Goal: Information Seeking & Learning: Compare options

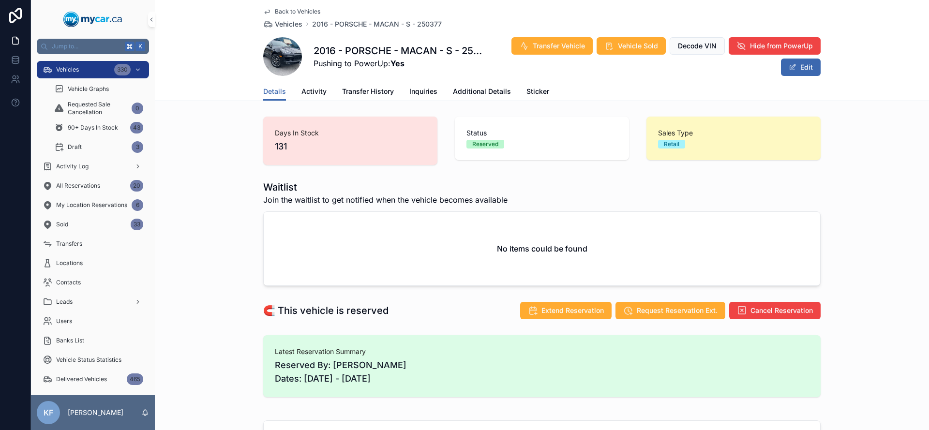
scroll to position [335, 0]
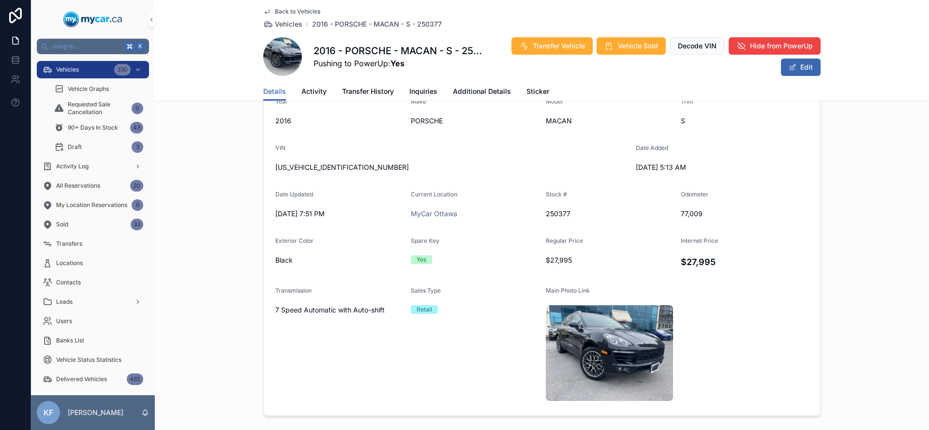
click at [290, 12] on span "Back to Vehicles" at bounding box center [297, 12] width 45 height 8
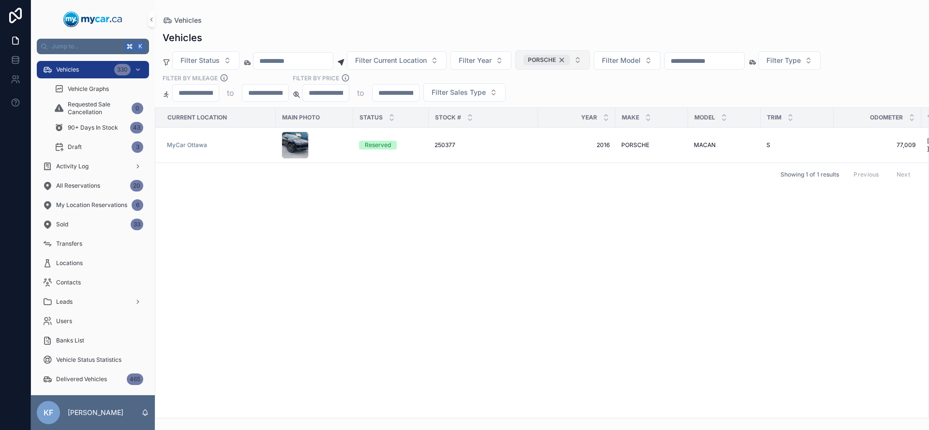
click at [570, 60] on div "PORSCHE" at bounding box center [547, 60] width 46 height 11
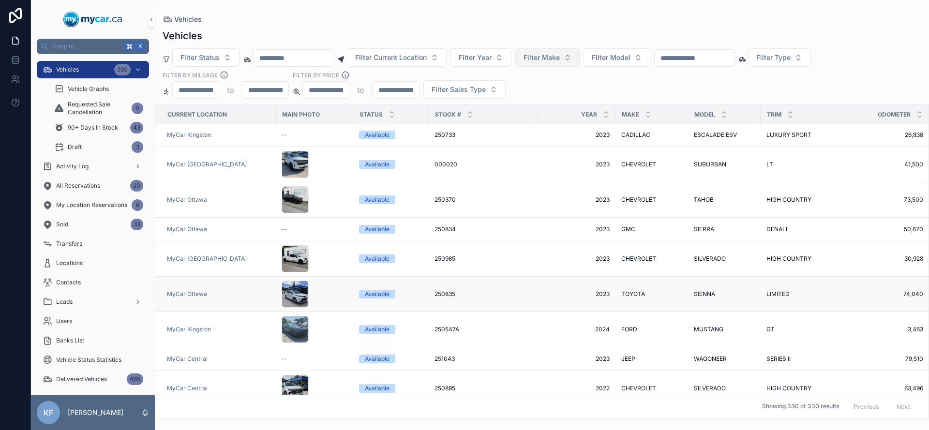
scroll to position [2, 0]
click at [588, 132] on span "2023" at bounding box center [577, 135] width 66 height 8
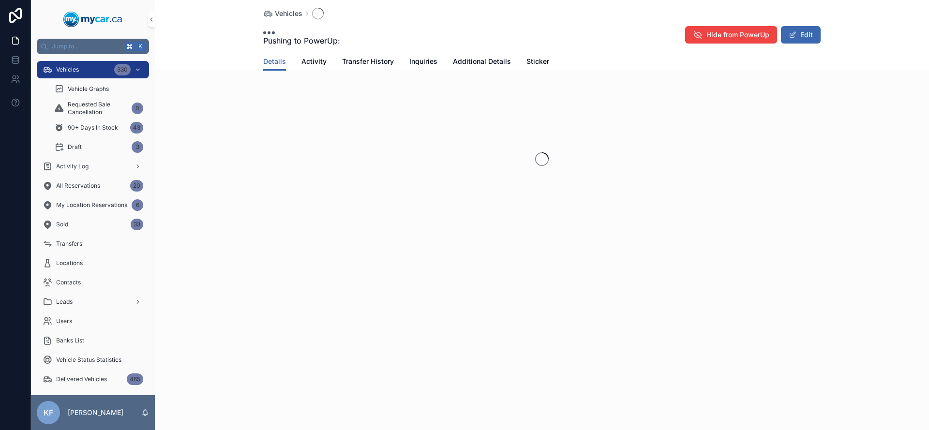
click at [588, 132] on div "scrollable content" at bounding box center [542, 159] width 774 height 153
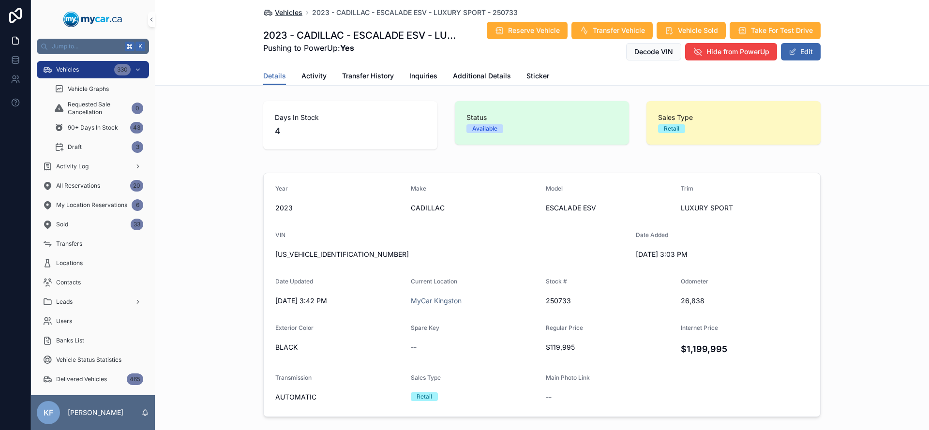
click at [298, 15] on span "Vehicles" at bounding box center [289, 13] width 28 height 10
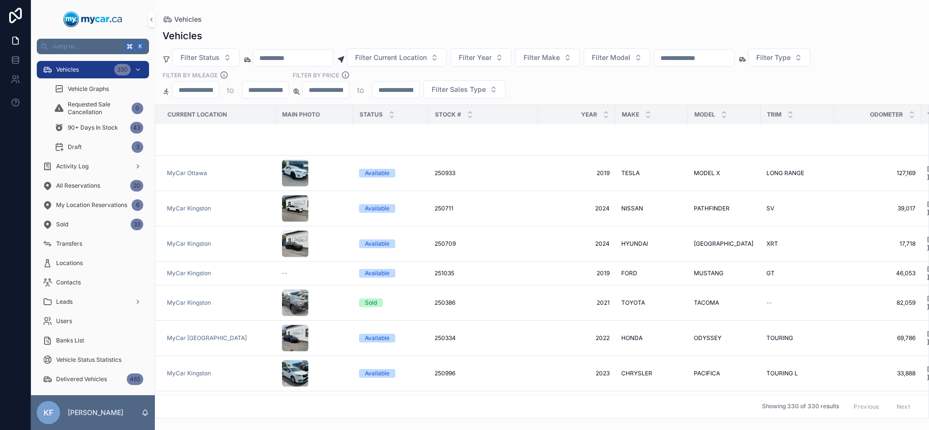
scroll to position [1150, 0]
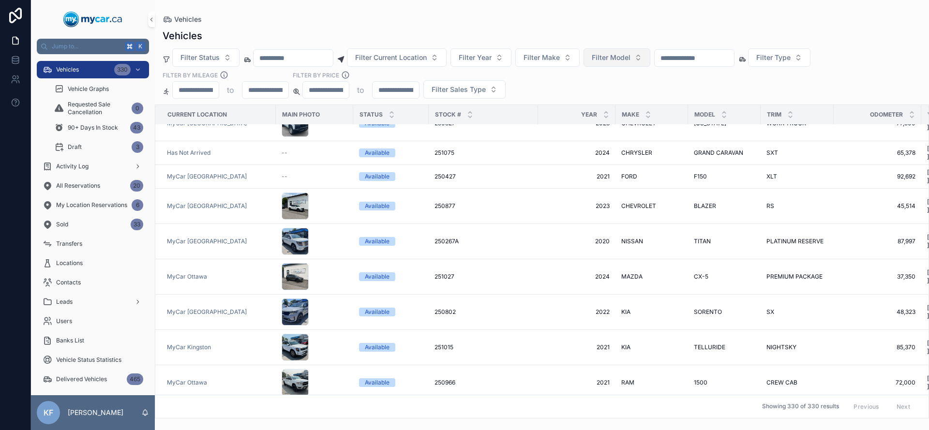
click at [631, 61] on span "Filter Model" at bounding box center [611, 58] width 39 height 10
click at [632, 37] on div "Vehicles" at bounding box center [542, 36] width 759 height 14
click at [398, 56] on span "Filter Current Location" at bounding box center [391, 58] width 72 height 10
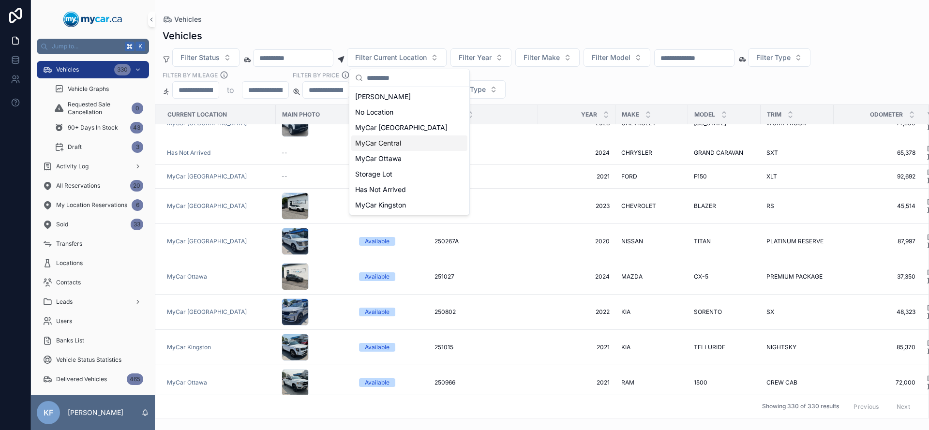
click at [389, 141] on span "MyCar Central" at bounding box center [378, 143] width 46 height 10
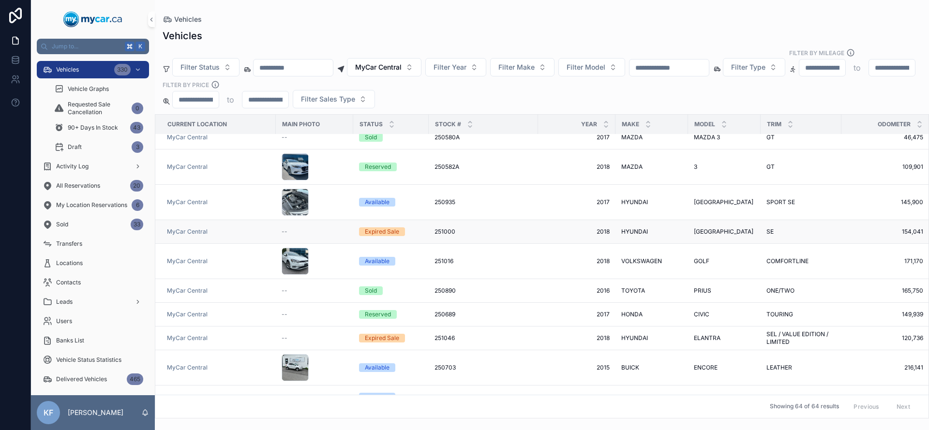
scroll to position [959, 0]
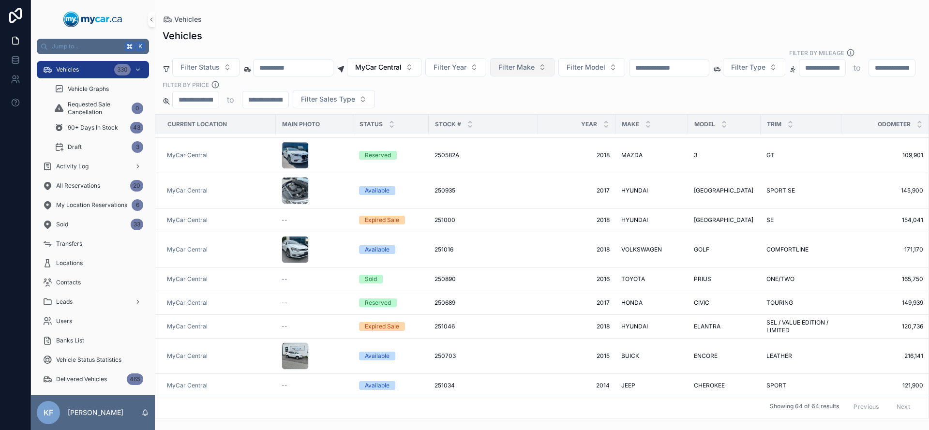
click at [517, 62] on span "Filter Make" at bounding box center [517, 67] width 36 height 10
type input "*******"
click at [522, 97] on div "PORSCHE" at bounding box center [535, 96] width 116 height 15
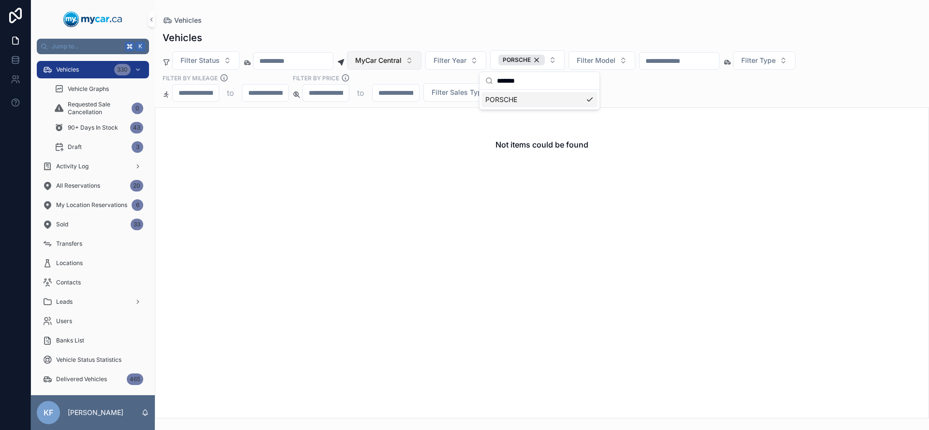
click at [389, 57] on span "MyCar Central" at bounding box center [378, 61] width 46 height 10
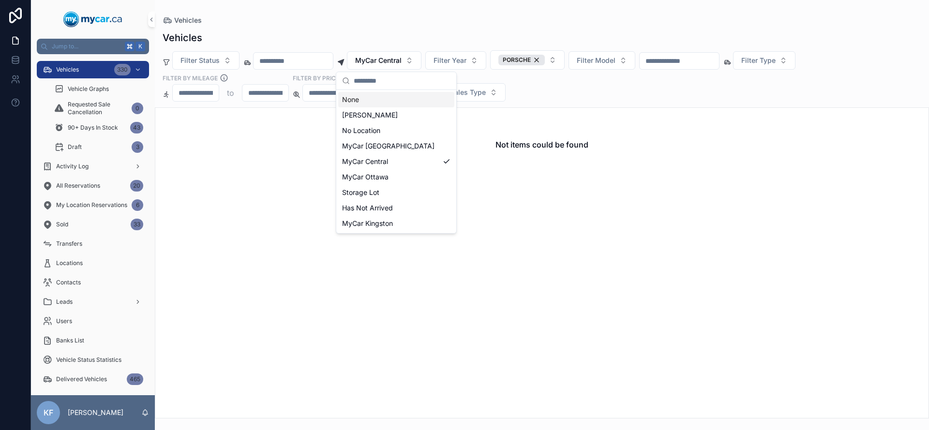
click at [389, 102] on div "None" at bounding box center [396, 99] width 116 height 15
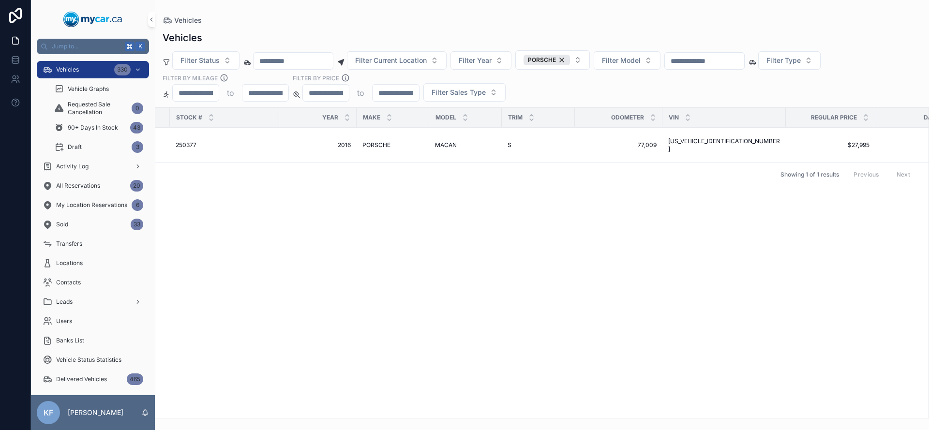
scroll to position [0, 259]
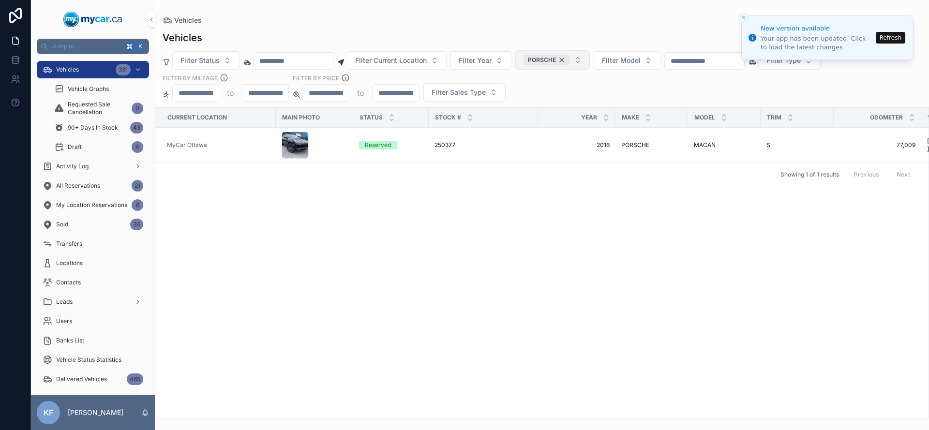
click at [570, 60] on div "PORSCHE" at bounding box center [547, 60] width 46 height 11
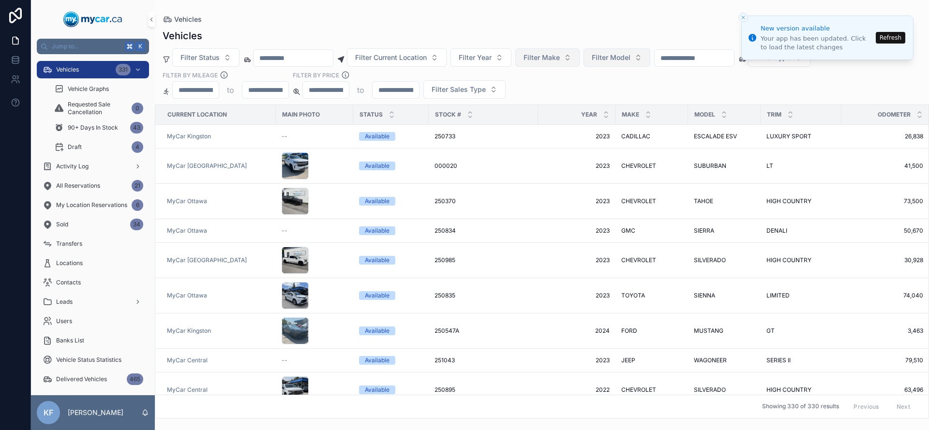
click at [609, 54] on span "Filter Model" at bounding box center [611, 58] width 39 height 10
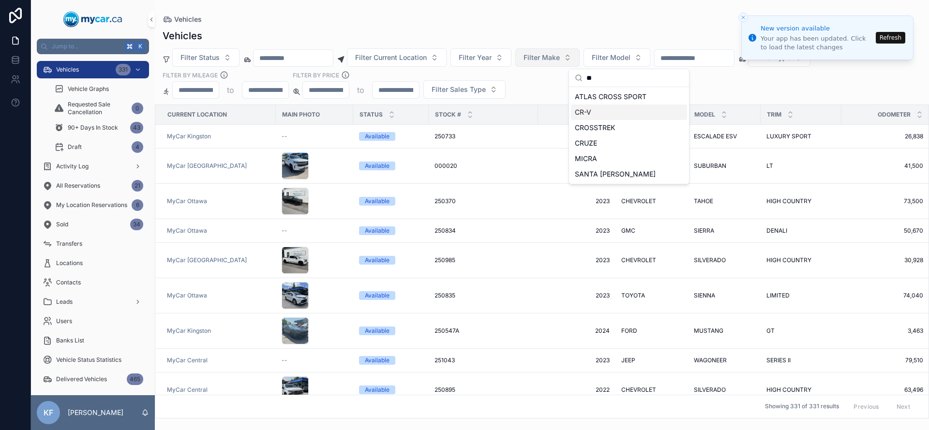
type input "**"
click at [588, 109] on span "CR-V" at bounding box center [583, 112] width 16 height 10
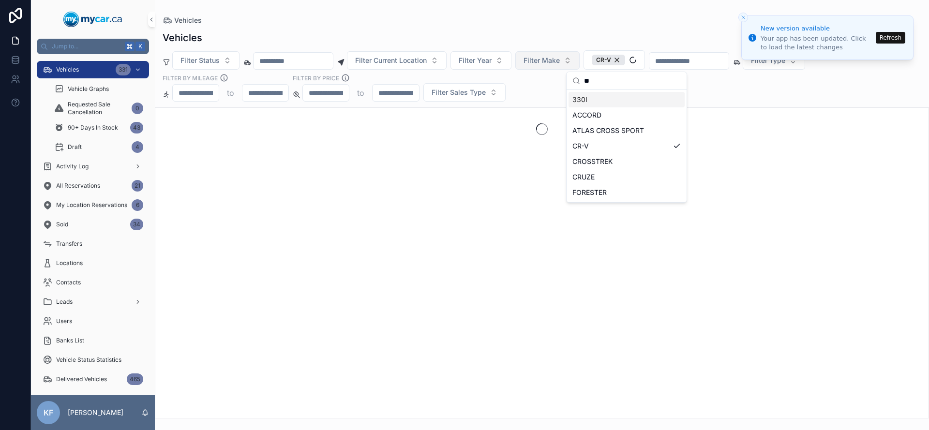
drag, startPoint x: 535, startPoint y: 12, endPoint x: 440, endPoint y: 105, distance: 132.5
click at [535, 12] on div "Vehicles Vehicles Filter Status Filter Current Location Filter Year Filter Make…" at bounding box center [542, 209] width 774 height 419
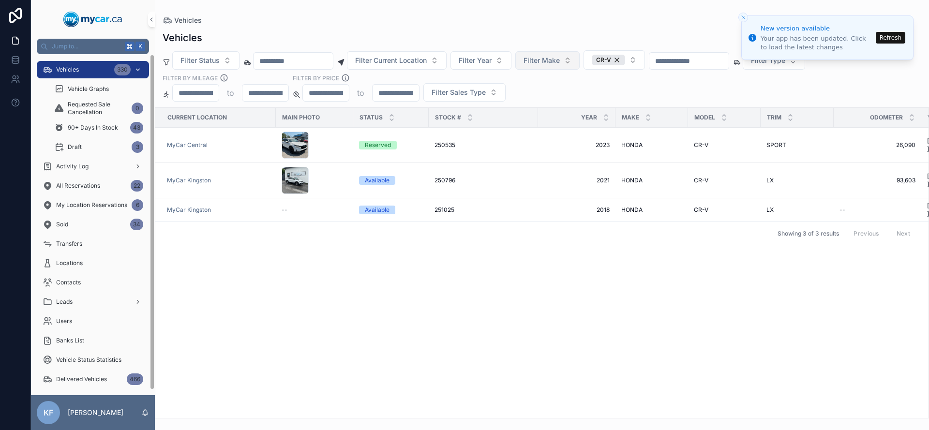
click at [59, 71] on span "Vehicles" at bounding box center [67, 70] width 23 height 8
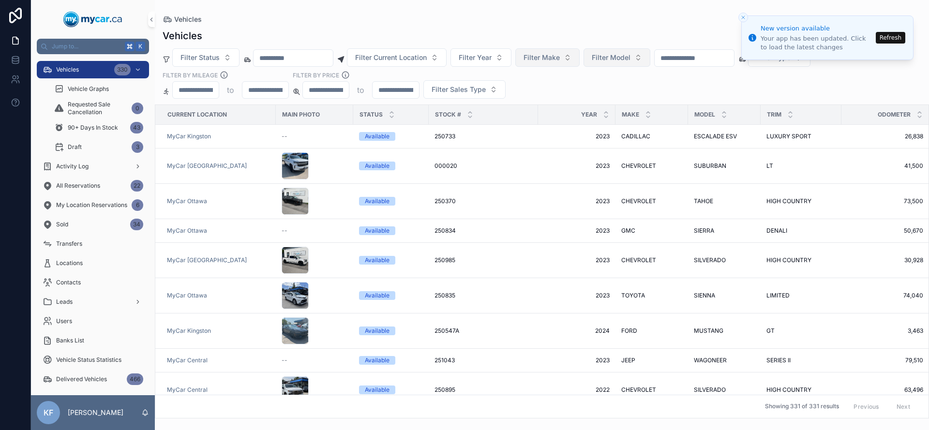
click at [626, 60] on span "Filter Model" at bounding box center [611, 58] width 39 height 10
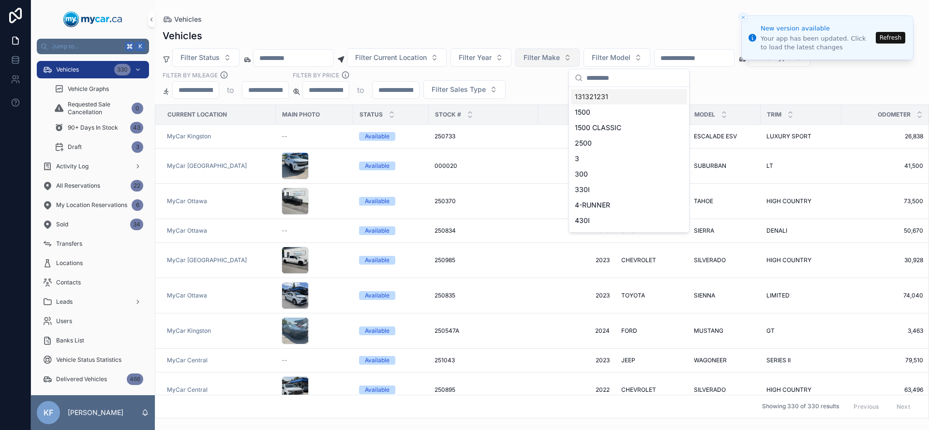
click at [538, 60] on span "Filter Make" at bounding box center [542, 58] width 36 height 10
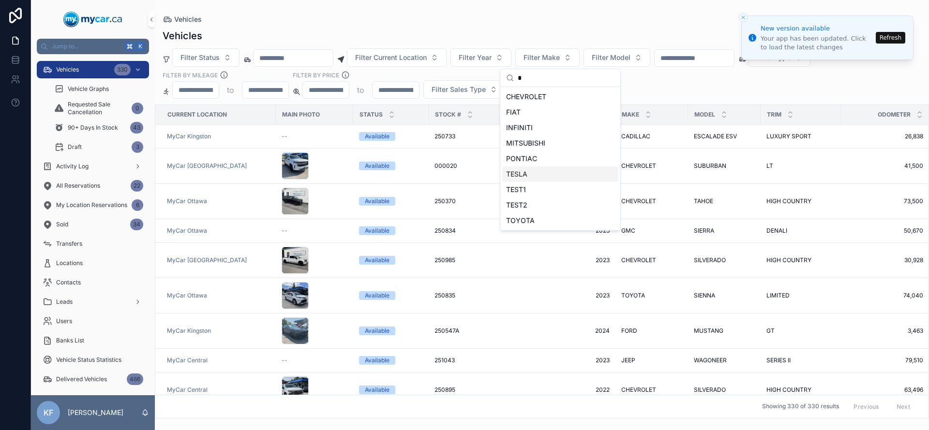
type input "*"
click at [540, 177] on div "TESLA" at bounding box center [560, 173] width 116 height 15
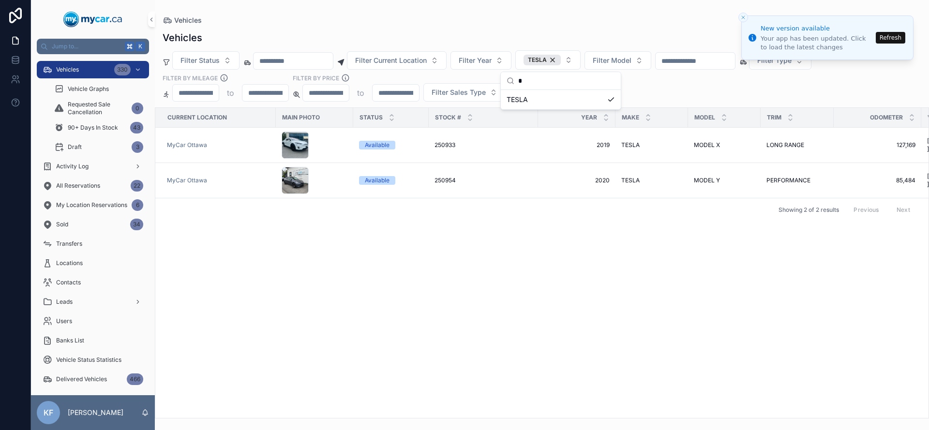
click at [522, 26] on div "Vehicles Filter Status Filter Current Location Filter Year TESLA Filter Model F…" at bounding box center [542, 221] width 774 height 393
click at [736, 285] on div "Current Location Main Photo Status Stock # Year Make Model Trim Odometer VIN Re…" at bounding box center [541, 263] width 773 height 310
click at [743, 17] on line "Close toast" at bounding box center [743, 17] width 3 height 3
click at [542, 251] on div "Current Location Main Photo Status Stock # Year Make Model Trim Odometer VIN Re…" at bounding box center [541, 263] width 773 height 310
drag, startPoint x: 687, startPoint y: 244, endPoint x: 692, endPoint y: 242, distance: 5.2
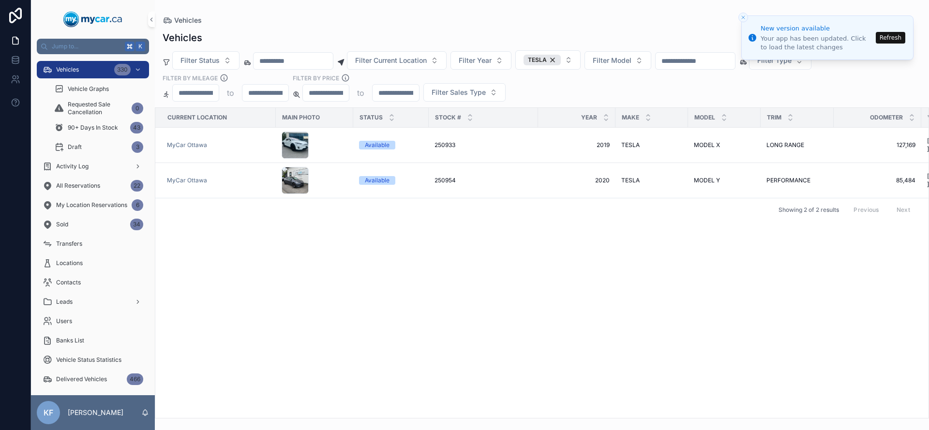
click at [691, 243] on div "Current Location Main Photo Status Stock # Year Make Model Trim Odometer VIN Re…" at bounding box center [541, 263] width 773 height 310
drag, startPoint x: 693, startPoint y: 241, endPoint x: 428, endPoint y: 173, distance: 273.3
click at [428, 173] on div "Current Location Main Photo Status Stock # Year Make Model Trim Odometer VIN Re…" at bounding box center [541, 263] width 773 height 310
click at [604, 255] on div "Current Location Main Photo Status Stock # Year Make Model Trim Odometer VIN Re…" at bounding box center [541, 263] width 773 height 310
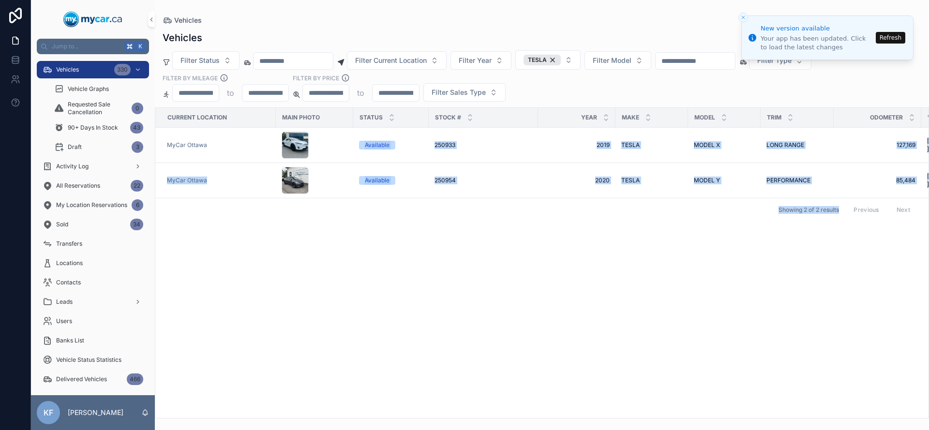
drag, startPoint x: 632, startPoint y: 255, endPoint x: 494, endPoint y: 226, distance: 140.5
click at [265, 156] on div "Current Location Main Photo Status Stock # Year Make Model Trim Odometer VIN Re…" at bounding box center [541, 263] width 773 height 310
click at [620, 238] on div "Current Location Main Photo Status Stock # Year Make Model Trim Odometer VIN Re…" at bounding box center [541, 263] width 773 height 310
drag, startPoint x: 621, startPoint y: 239, endPoint x: 571, endPoint y: 230, distance: 51.0
click at [444, 181] on div "Current Location Main Photo Status Stock # Year Make Model Trim Odometer VIN Re…" at bounding box center [541, 263] width 773 height 310
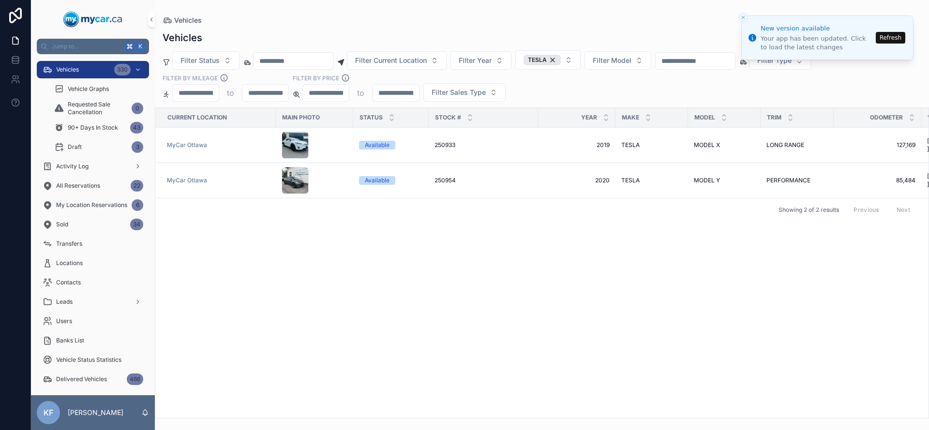
drag, startPoint x: 627, startPoint y: 244, endPoint x: 649, endPoint y: 248, distance: 21.6
click at [643, 247] on div "Current Location Main Photo Status Stock # Year Make Model Trim Odometer VIN Re…" at bounding box center [541, 263] width 773 height 310
drag, startPoint x: 714, startPoint y: 264, endPoint x: 507, endPoint y: 198, distance: 217.8
click at [507, 197] on div "Current Location Main Photo Status Stock # Year Make Model Trim Odometer VIN Re…" at bounding box center [541, 263] width 773 height 310
click at [785, 254] on div "Current Location Main Photo Status Stock # Year Make Model Trim Odometer VIN Re…" at bounding box center [541, 263] width 773 height 310
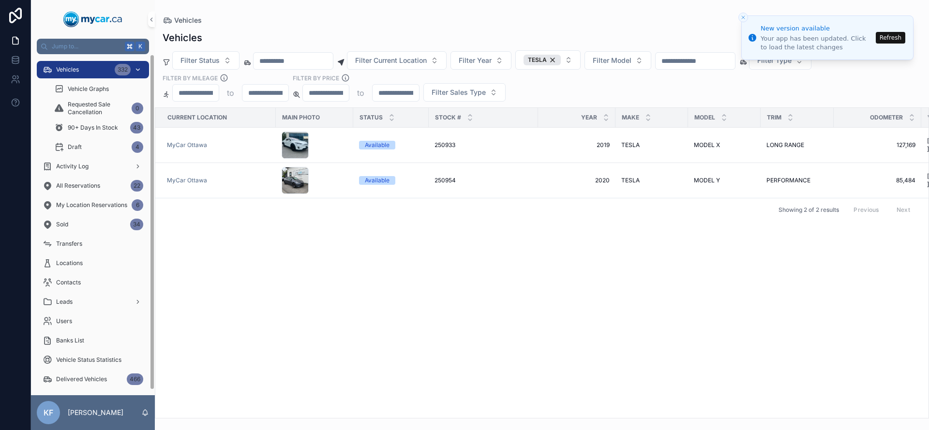
click at [83, 67] on div "Vehicles 332" at bounding box center [93, 69] width 101 height 15
